Goal: Transaction & Acquisition: Purchase product/service

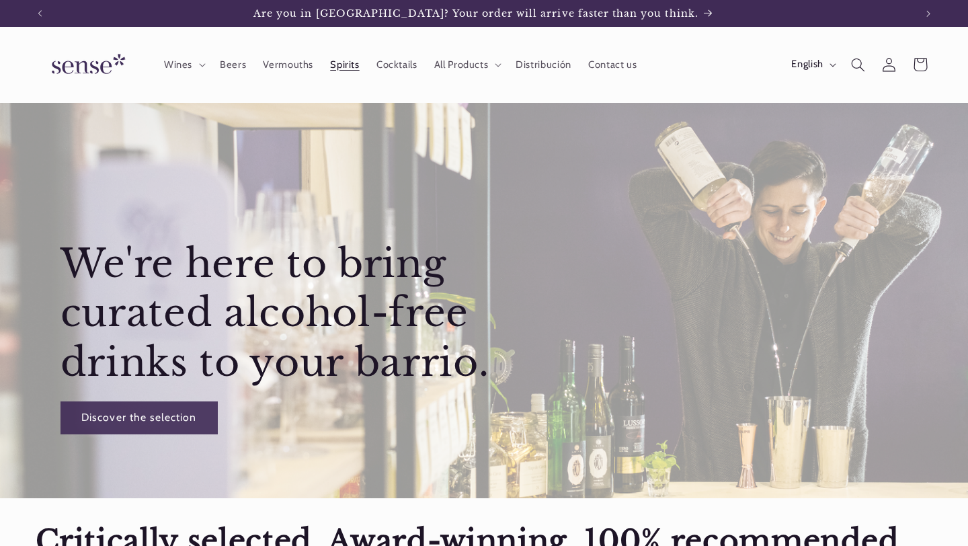
click at [353, 65] on span "Spirits" at bounding box center [344, 64] width 29 height 13
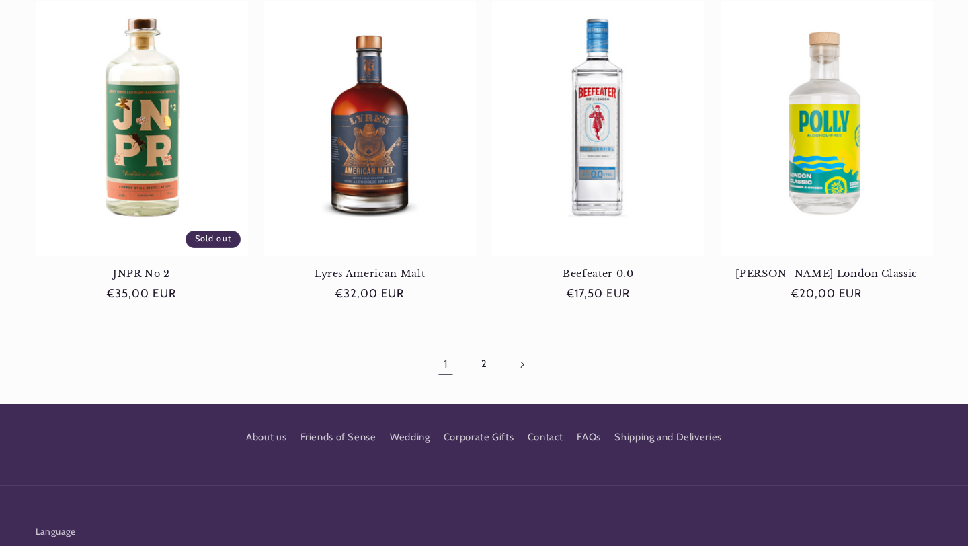
scroll to position [1307, 0]
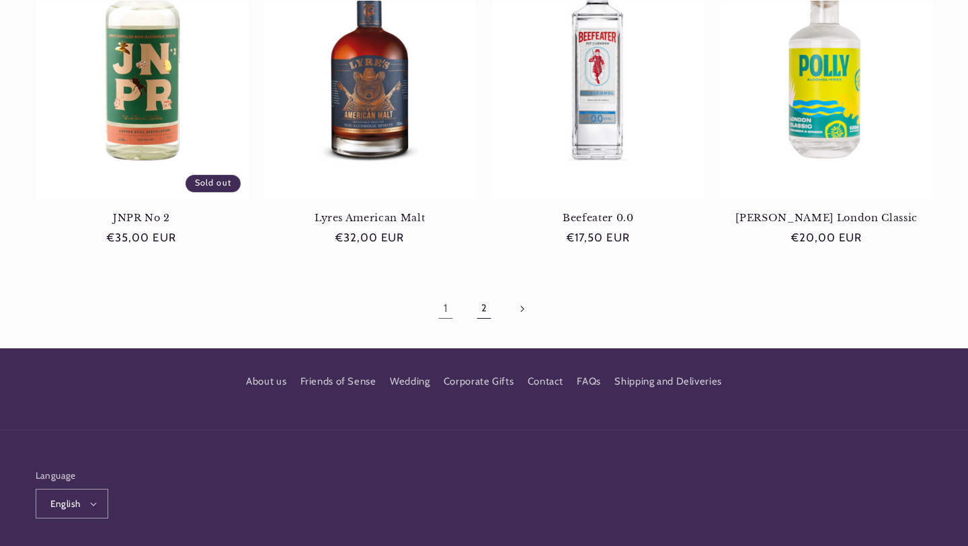
click at [479, 309] on link "2" at bounding box center [484, 308] width 31 height 31
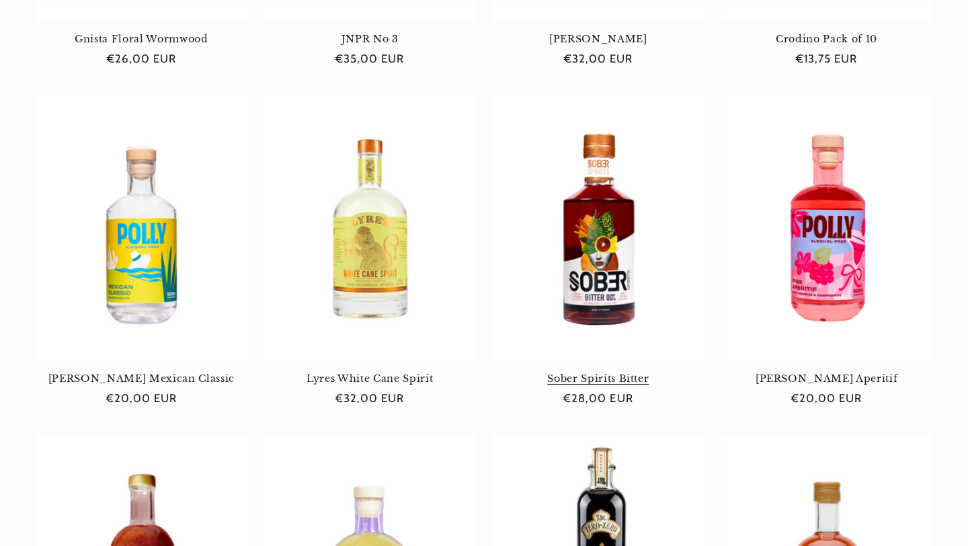
scroll to position [489, 0]
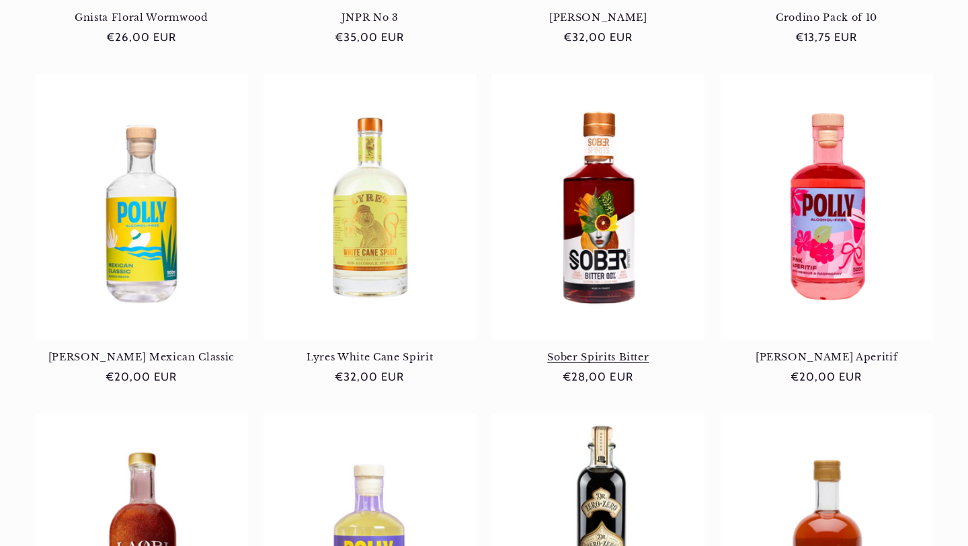
click at [599, 351] on link "Sober Spirits Bitter" at bounding box center [598, 357] width 212 height 12
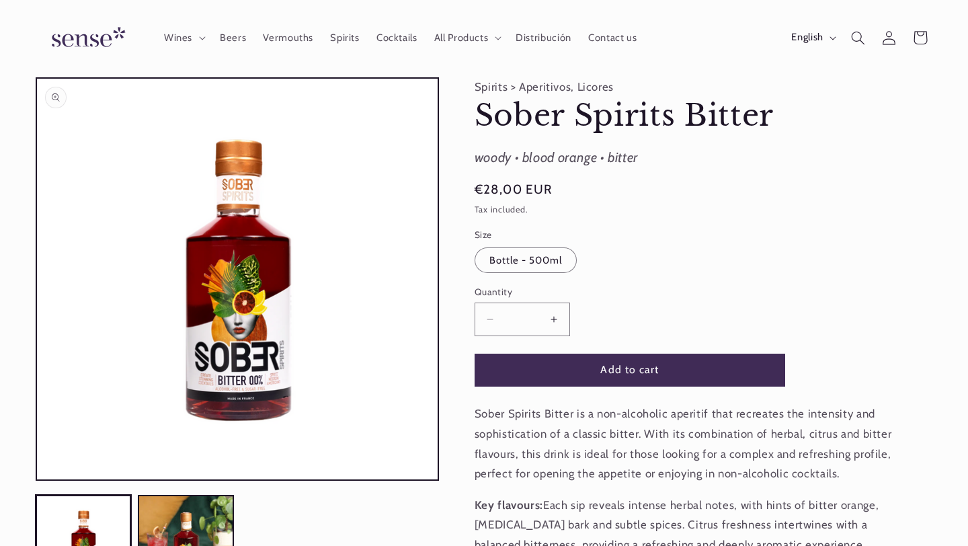
scroll to position [38, 0]
